Goal: Task Accomplishment & Management: Use online tool/utility

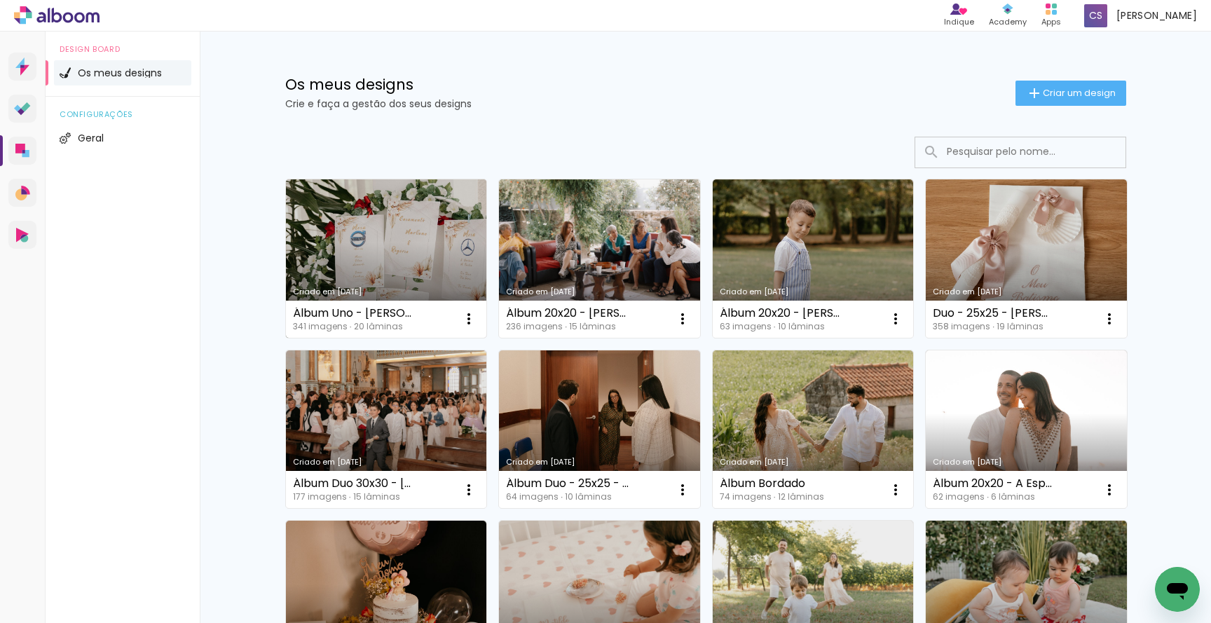
click at [395, 251] on link "Criado em [DATE]" at bounding box center [386, 258] width 201 height 158
